Goal: Contribute content

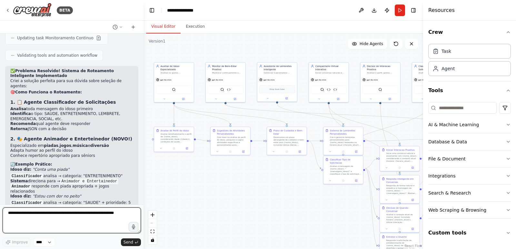
click at [73, 222] on textarea at bounding box center [72, 221] width 138 height 26
type textarea "**********"
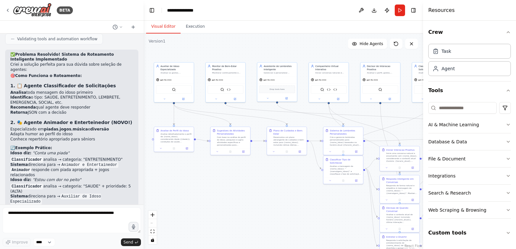
scroll to position [6090, 0]
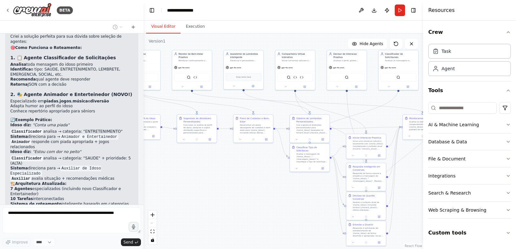
drag, startPoint x: 297, startPoint y: 194, endPoint x: 281, endPoint y: 179, distance: 21.5
click at [280, 180] on div ".deletable-edge-delete-btn { width: 20px; height: 20px; border: 0px solid #ffff…" at bounding box center [284, 142] width 280 height 216
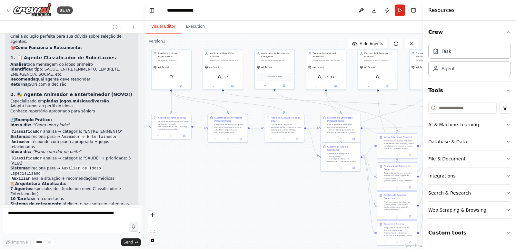
drag, startPoint x: 264, startPoint y: 190, endPoint x: 280, endPoint y: 193, distance: 16.3
click at [280, 193] on div ".deletable-edge-delete-btn { width: 20px; height: 20px; border: 0px solid #ffff…" at bounding box center [284, 142] width 280 height 216
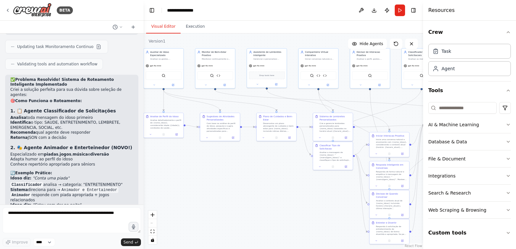
scroll to position [6198, 0]
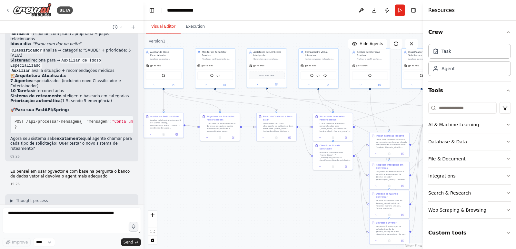
drag, startPoint x: 316, startPoint y: 180, endPoint x: 255, endPoint y: 173, distance: 61.7
click at [250, 175] on div ".deletable-edge-delete-btn { width: 20px; height: 20px; border: 0px solid #ffff…" at bounding box center [284, 142] width 280 height 216
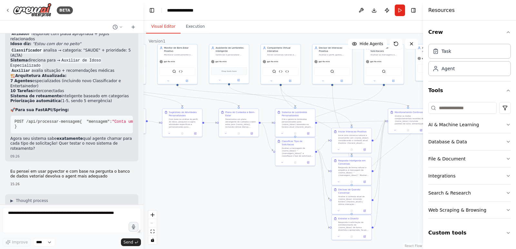
drag, startPoint x: 262, startPoint y: 175, endPoint x: 182, endPoint y: 165, distance: 80.4
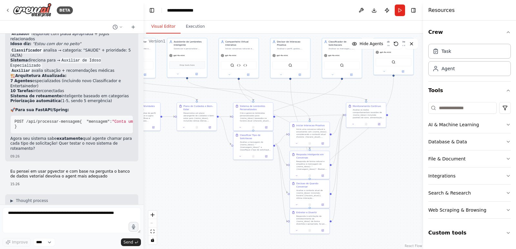
click at [182, 165] on div ".deletable-edge-delete-btn { width: 20px; height: 20px; border: 0px solid #ffff…" at bounding box center [284, 142] width 280 height 216
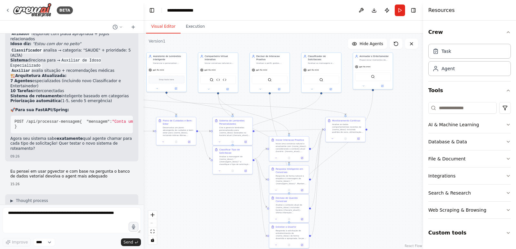
drag, startPoint x: 248, startPoint y: 167, endPoint x: 227, endPoint y: 181, distance: 25.1
click at [227, 181] on div ".deletable-edge-delete-btn { width: 20px; height: 20px; border: 0px solid #ffff…" at bounding box center [284, 142] width 280 height 216
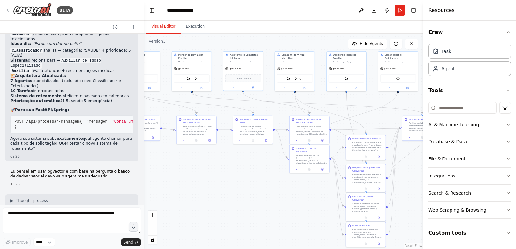
drag, startPoint x: 226, startPoint y: 177, endPoint x: 302, endPoint y: 176, distance: 76.8
click at [302, 176] on div ".deletable-edge-delete-btn { width: 20px; height: 20px; border: 0px solid #ffff…" at bounding box center [284, 142] width 280 height 216
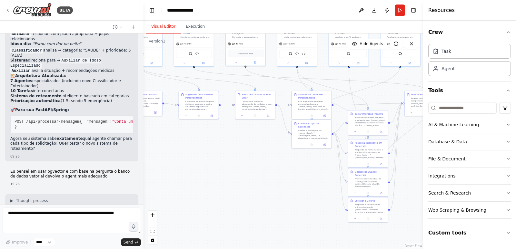
drag, startPoint x: 302, startPoint y: 176, endPoint x: 305, endPoint y: 151, distance: 24.6
click at [305, 151] on div ".deletable-edge-delete-btn { width: 20px; height: 20px; border: 0px solid #ffff…" at bounding box center [284, 142] width 280 height 216
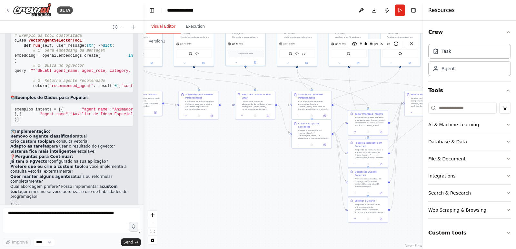
scroll to position [6521, 0]
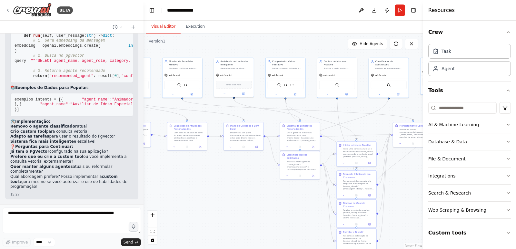
drag, startPoint x: 227, startPoint y: 175, endPoint x: 236, endPoint y: 204, distance: 30.3
click at [234, 206] on div ".deletable-edge-delete-btn { width: 20px; height: 20px; border: 0px solid #ffff…" at bounding box center [284, 142] width 280 height 216
